Goal: Information Seeking & Learning: Compare options

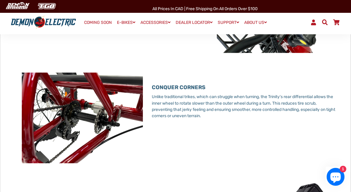
scroll to position [746, 0]
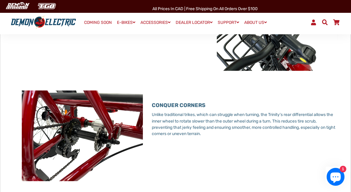
click at [78, 121] on img at bounding box center [82, 135] width 121 height 91
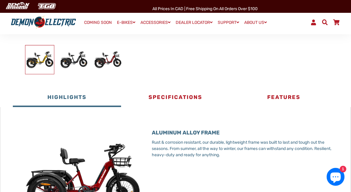
scroll to position [179, 0]
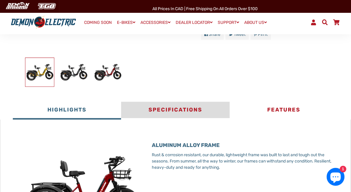
click at [158, 105] on button "Specifications" at bounding box center [175, 111] width 108 height 18
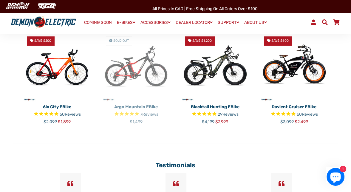
scroll to position [717, 0]
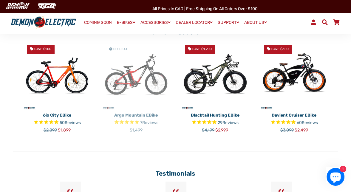
click at [296, 77] on img at bounding box center [294, 75] width 70 height 70
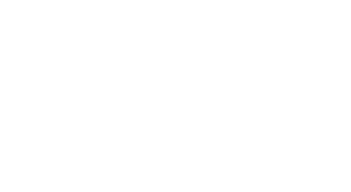
select select "******"
